Goal: Obtain resource: Download file/media

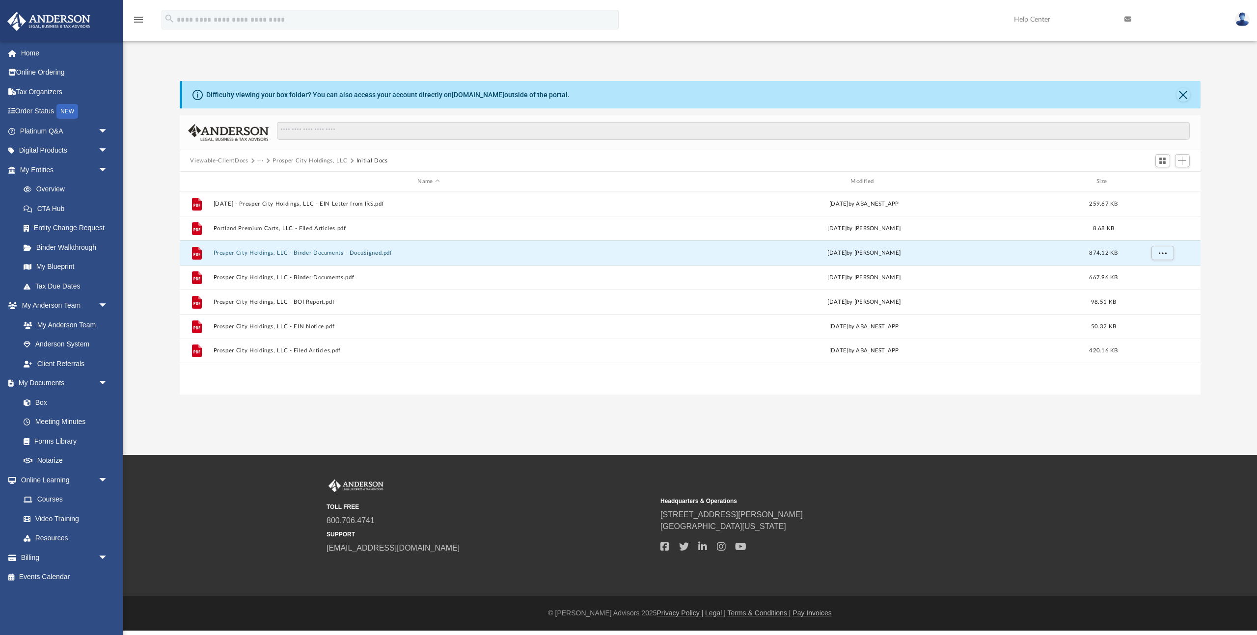
scroll to position [223, 1020]
click at [302, 163] on button "Prosper City Holdings, LLC" at bounding box center [309, 161] width 75 height 9
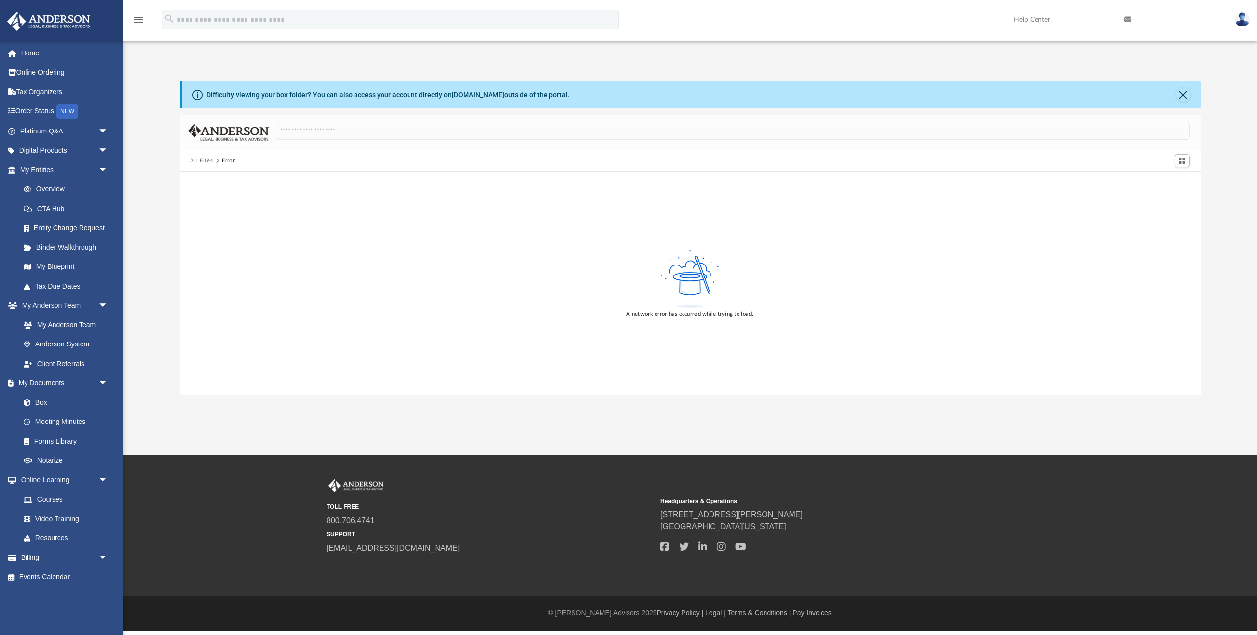
click at [193, 161] on button "All Files" at bounding box center [201, 161] width 23 height 9
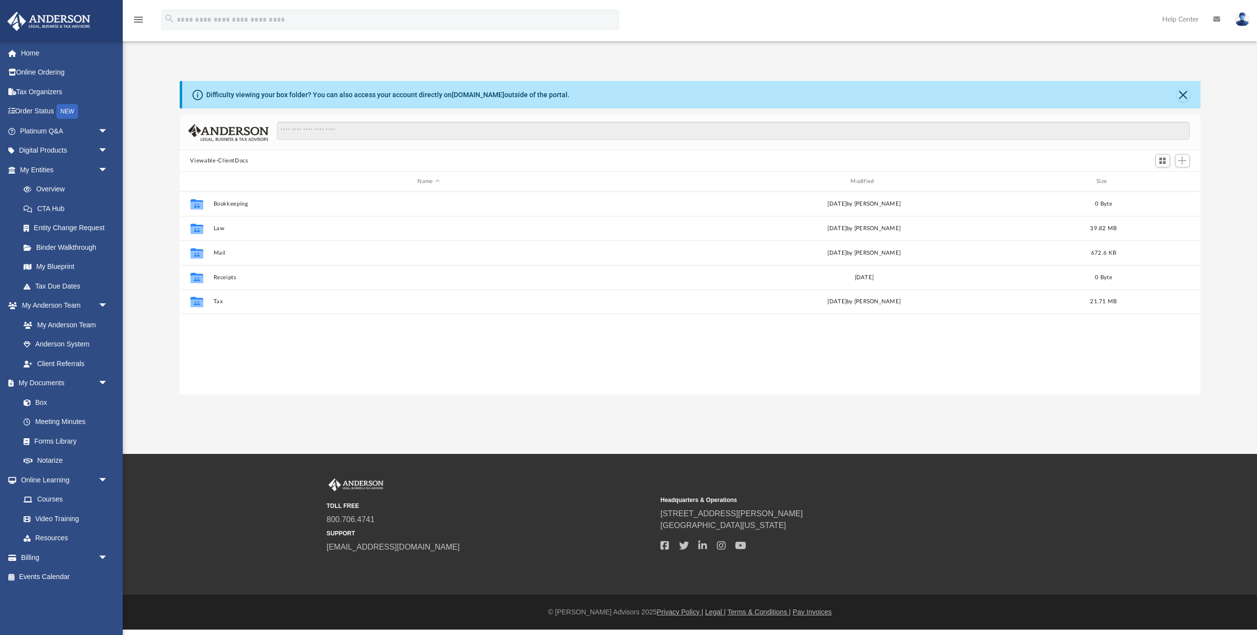
scroll to position [223, 1020]
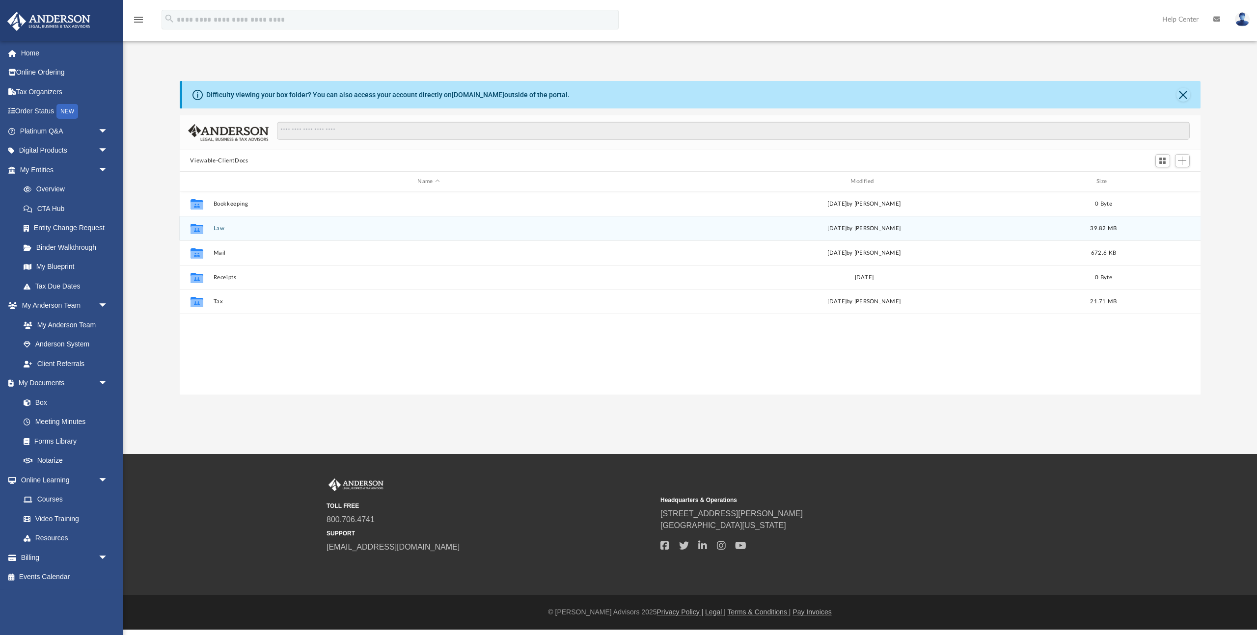
click at [215, 230] on button "Law" at bounding box center [428, 228] width 431 height 6
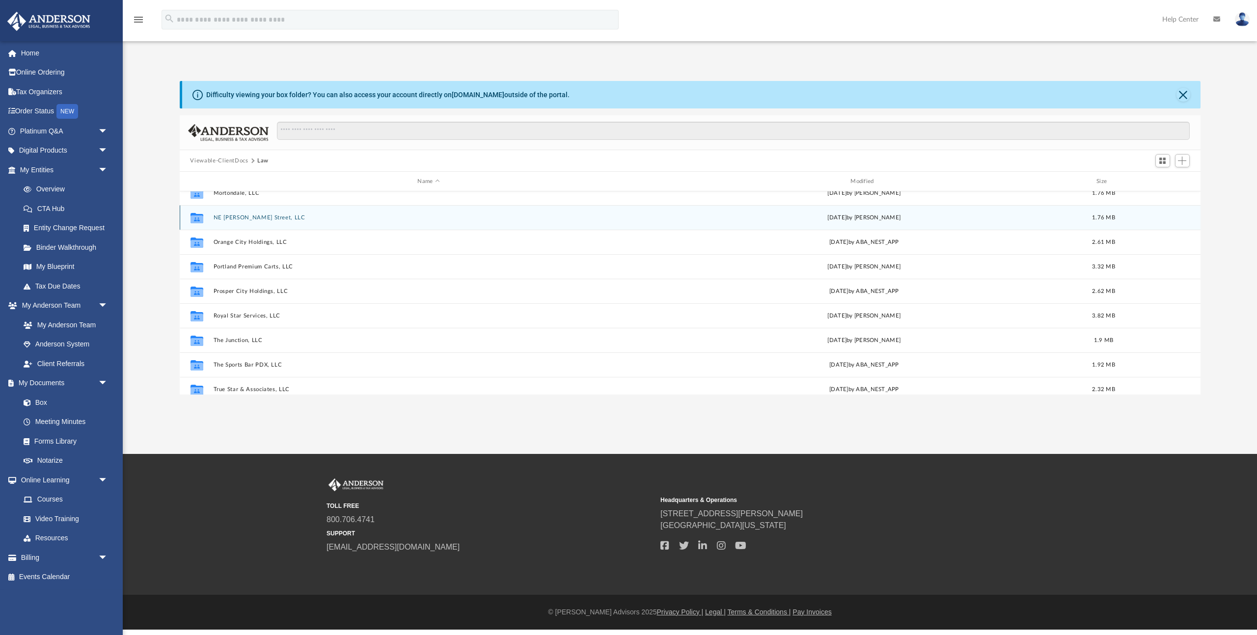
scroll to position [96, 0]
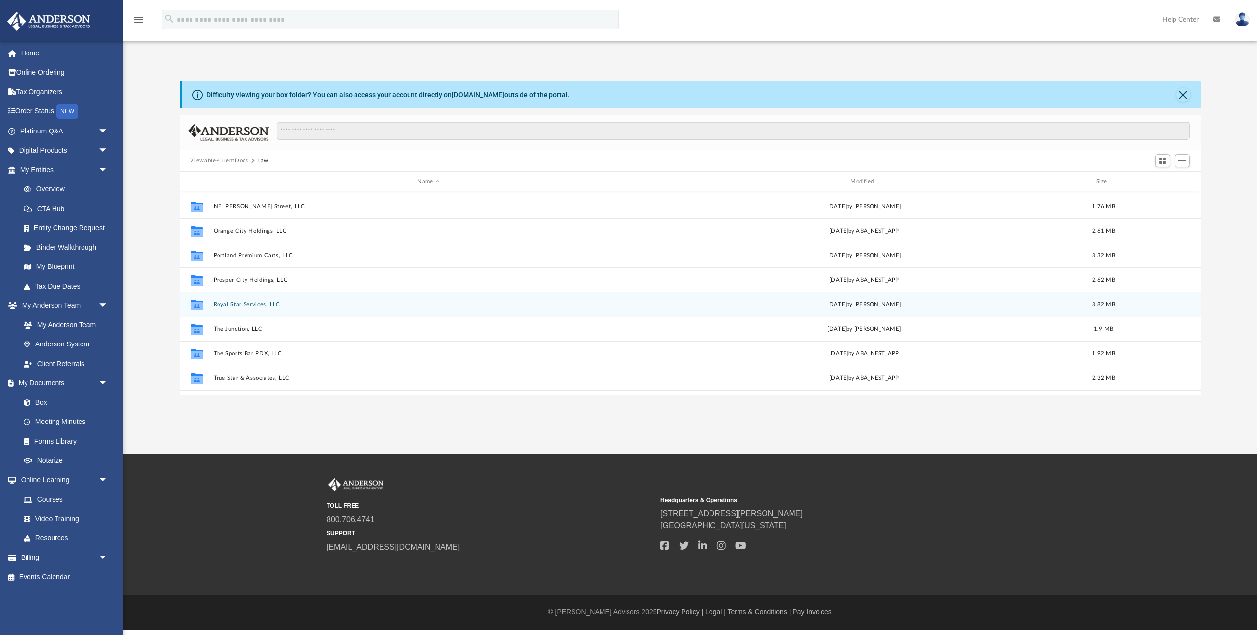
click at [237, 304] on button "Royal Star Services, LLC" at bounding box center [428, 304] width 431 height 6
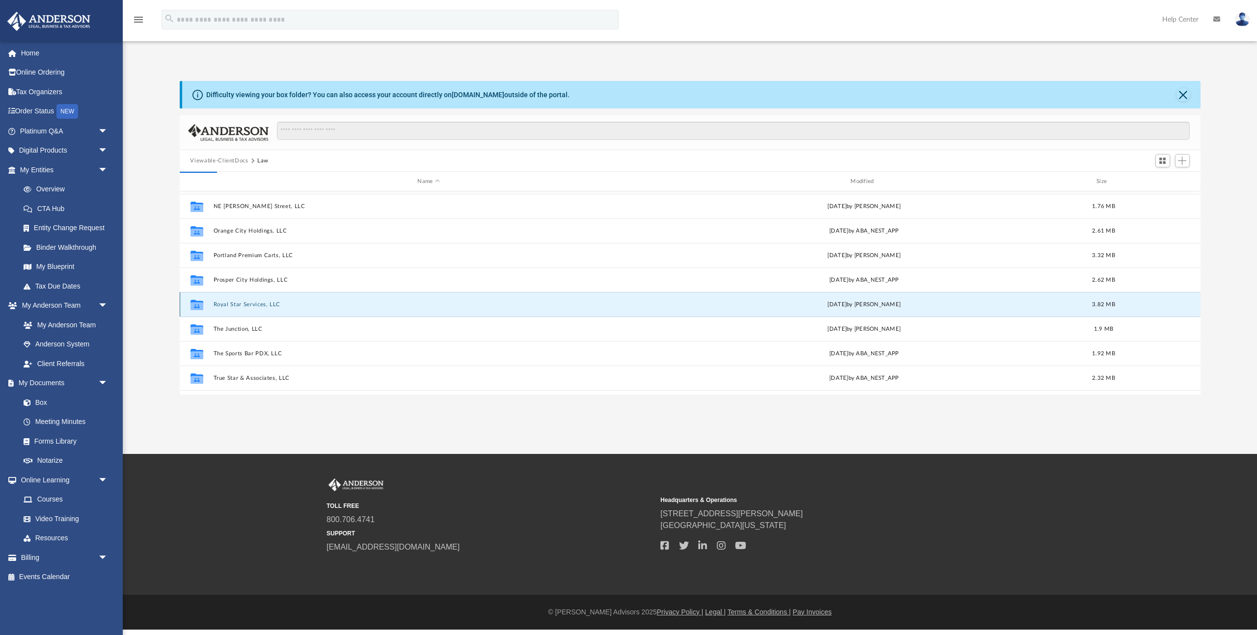
scroll to position [0, 0]
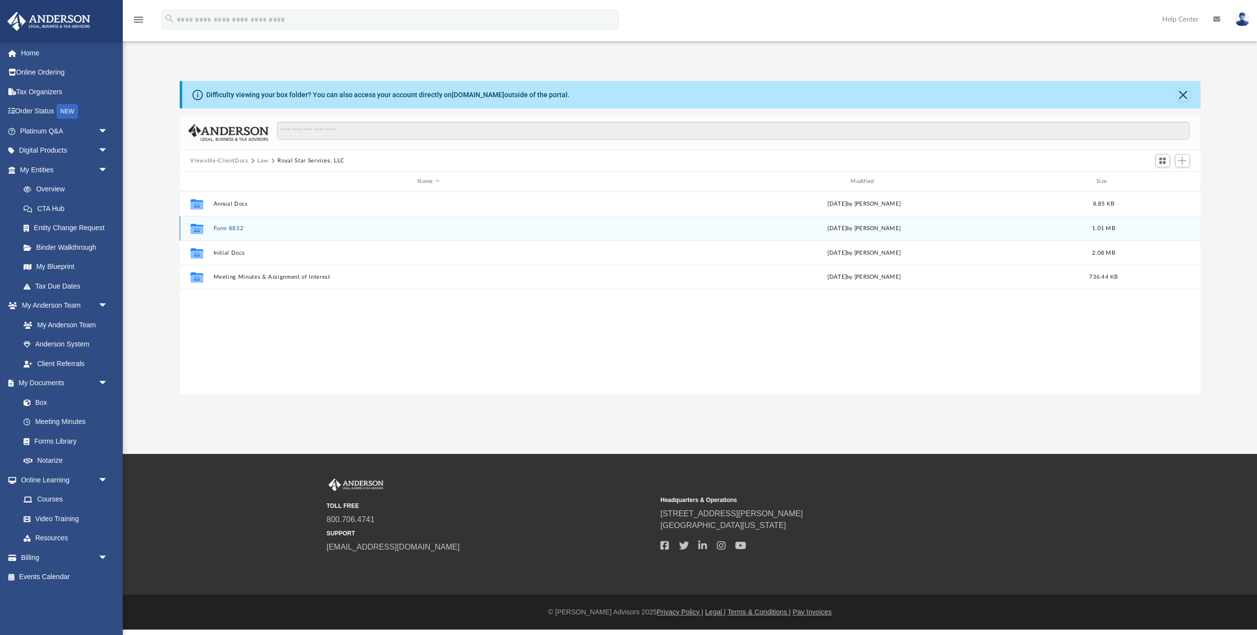
click at [230, 231] on button "Form 8832" at bounding box center [428, 228] width 431 height 6
click at [272, 227] on button "Royal Star Services, LLC - 8832 Approval Letter.pdf" at bounding box center [428, 228] width 431 height 6
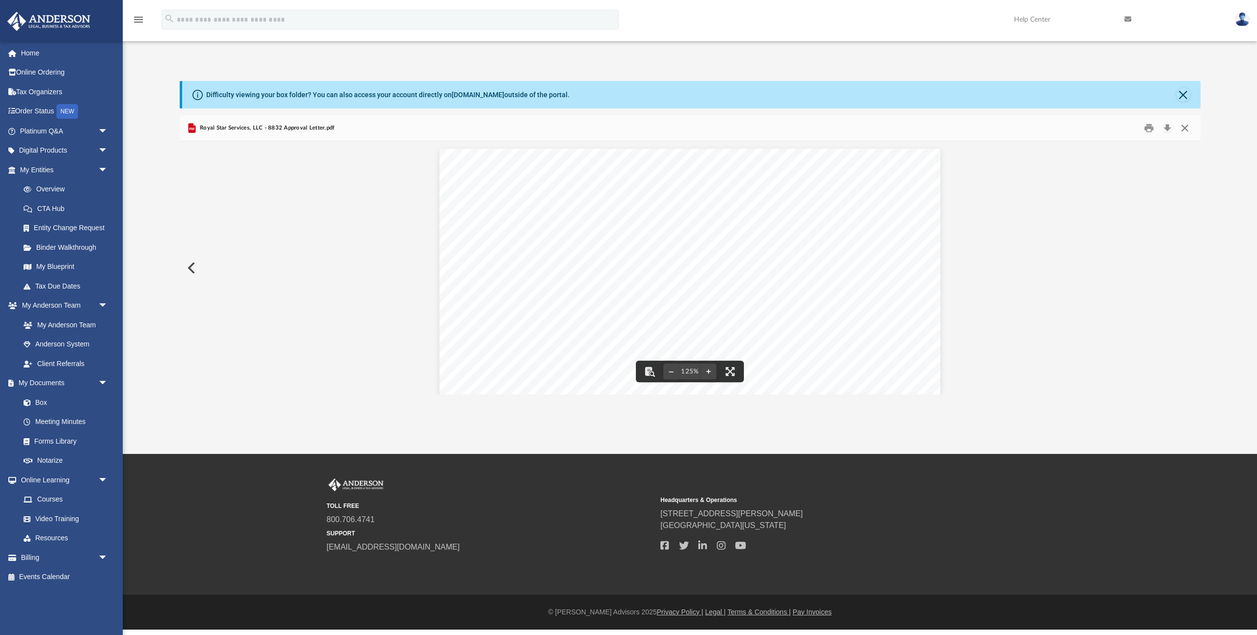
click at [1186, 129] on button "Close" at bounding box center [1185, 128] width 18 height 15
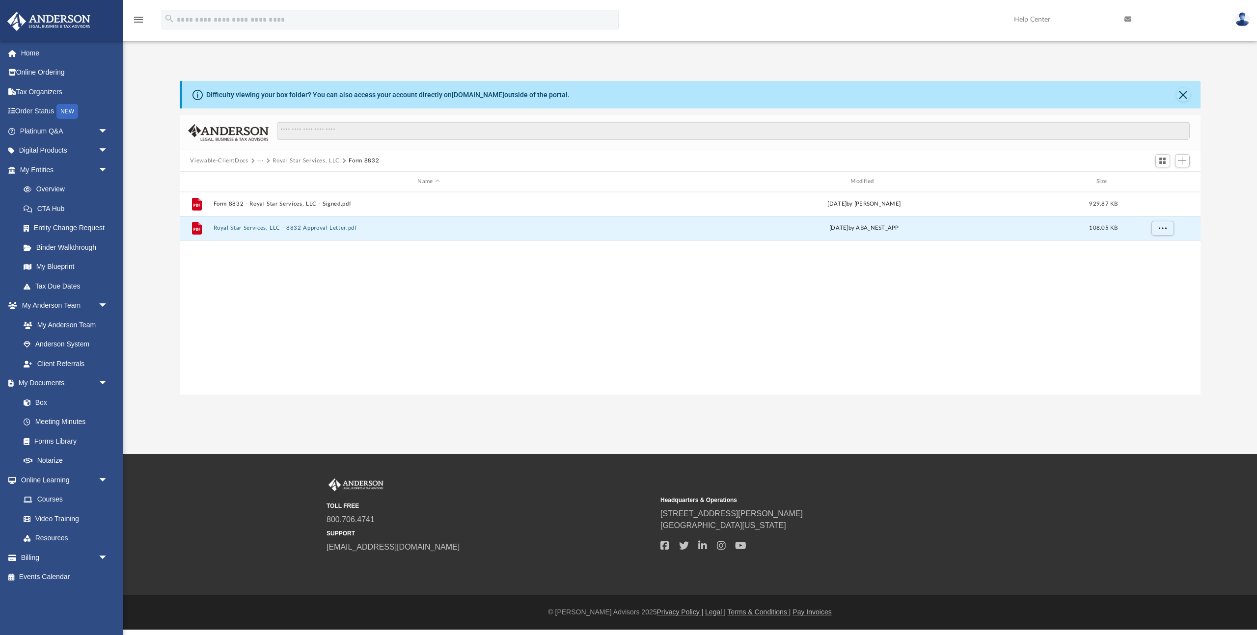
click at [316, 162] on button "Royal Star Services, LLC" at bounding box center [305, 161] width 67 height 9
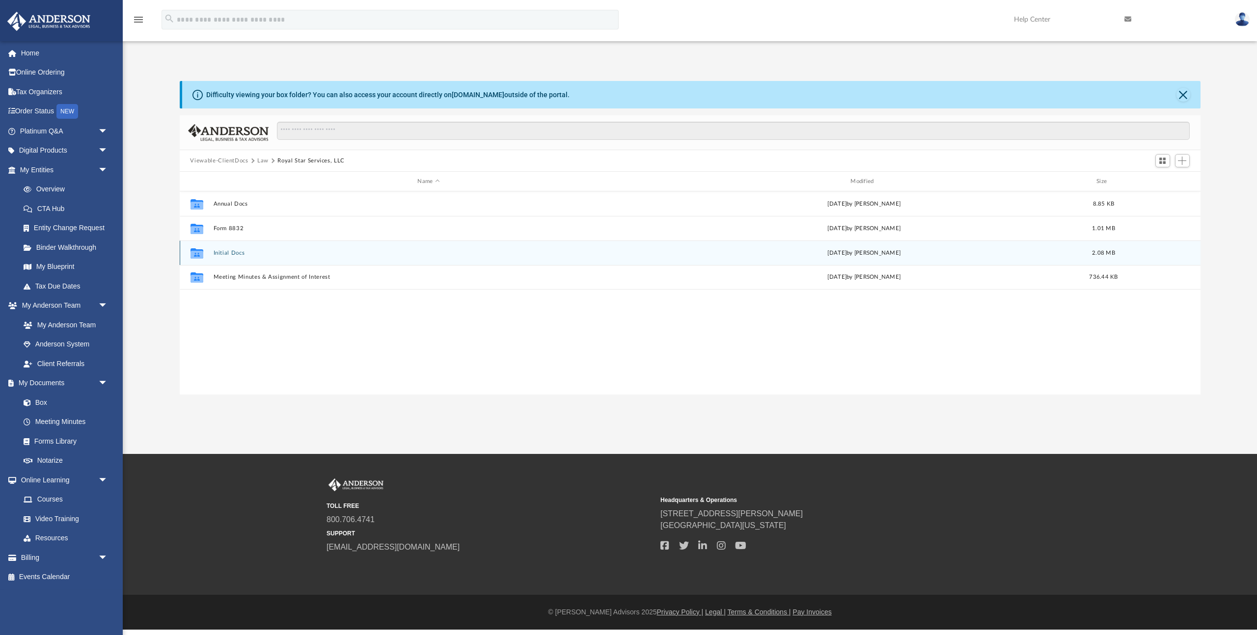
click at [234, 253] on button "Initial Docs" at bounding box center [428, 253] width 431 height 6
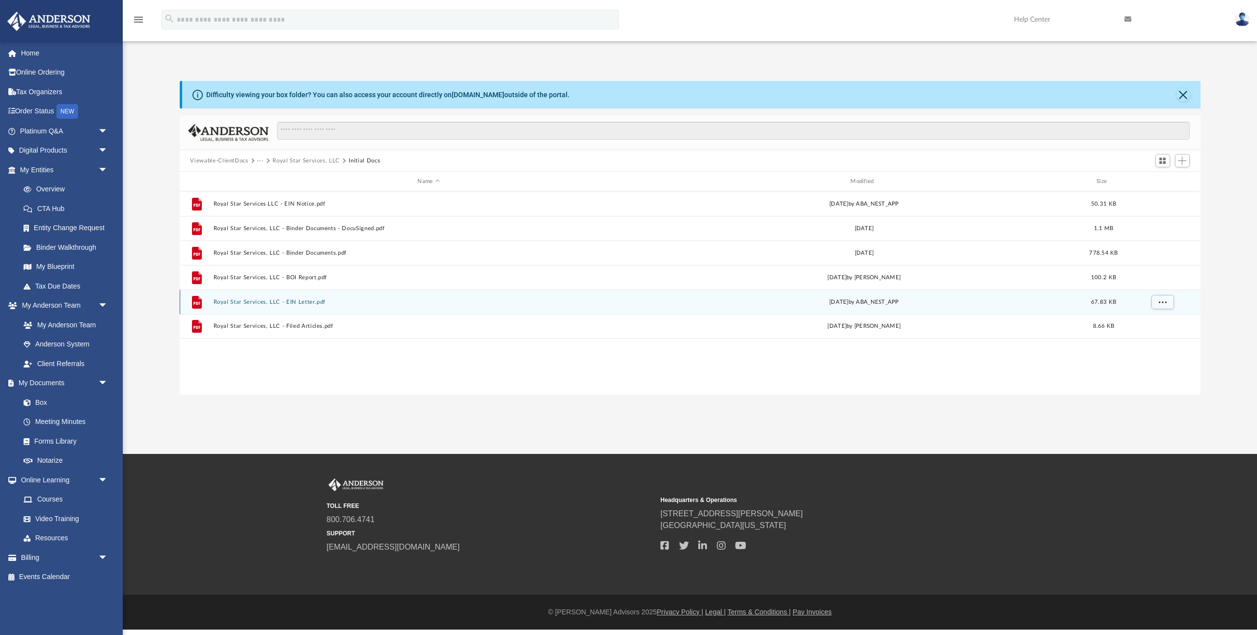
click at [304, 301] on button "Royal Star Services, LLC - EIN Letter.pdf" at bounding box center [428, 302] width 431 height 6
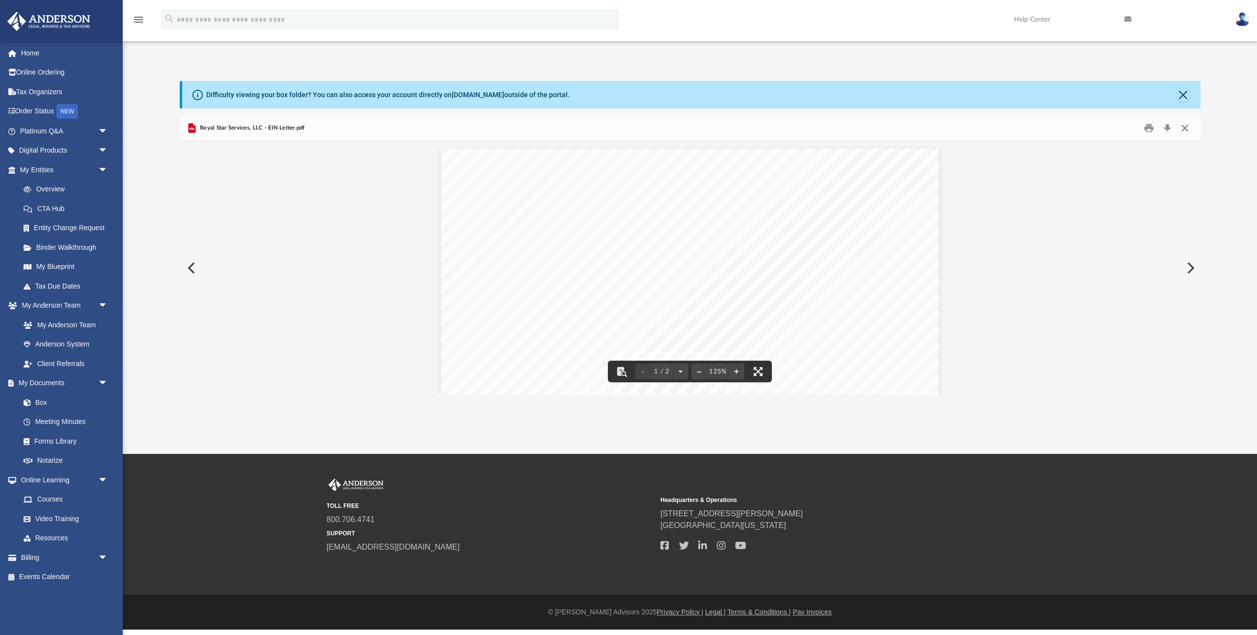
click at [1186, 127] on button "Close" at bounding box center [1185, 128] width 18 height 15
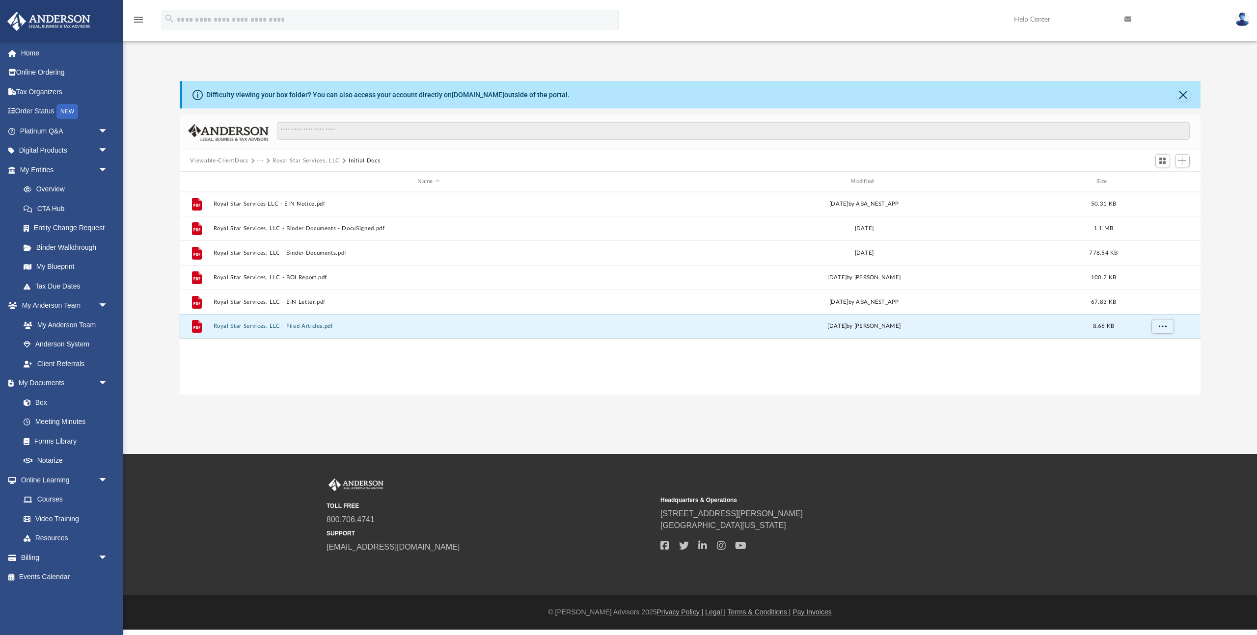
click at [308, 327] on button "Royal Star Services, LLC - Filed Articles.pdf" at bounding box center [428, 326] width 431 height 6
